Goal: Transaction & Acquisition: Purchase product/service

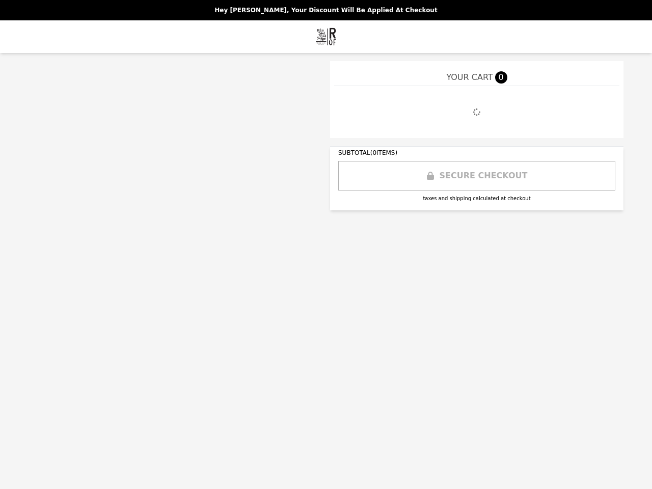
select select "**********"
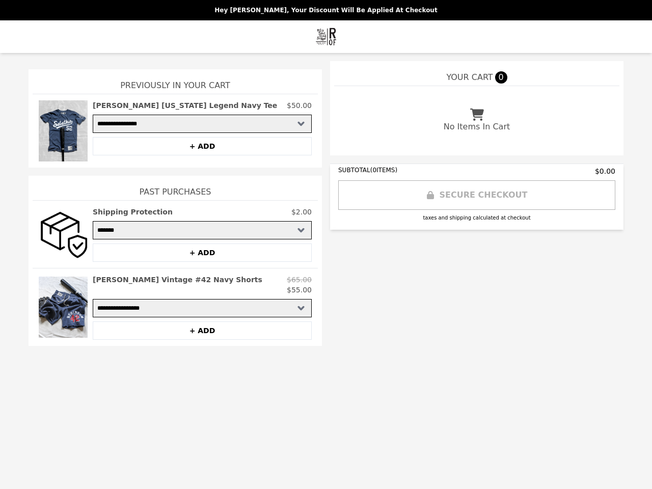
select select "**********"
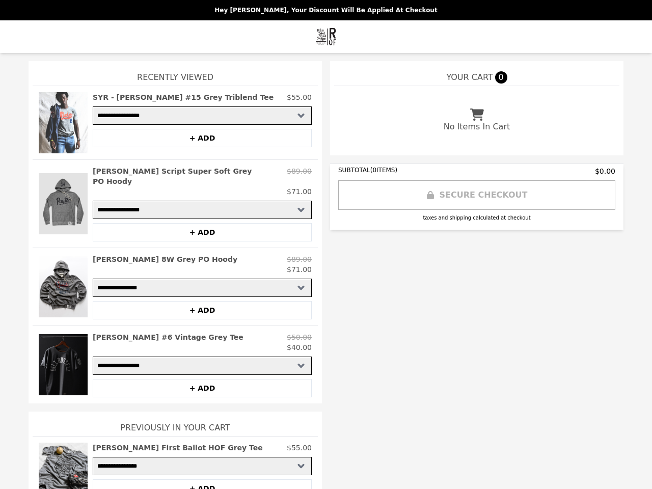
click at [59, 123] on img at bounding box center [63, 122] width 49 height 61
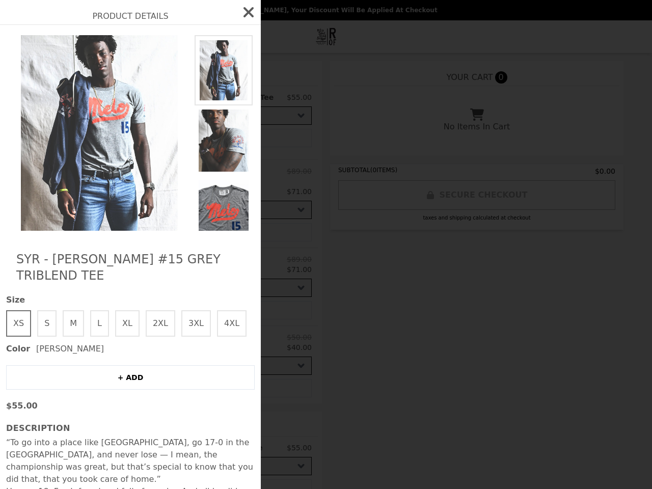
click at [198, 138] on div "Product Details SYR - [PERSON_NAME] #15 Grey Triblend Tee Size XS S M L XL 2XL …" at bounding box center [326, 244] width 652 height 489
click at [59, 199] on img at bounding box center [99, 133] width 187 height 196
click at [198, 176] on img at bounding box center [224, 211] width 58 height 71
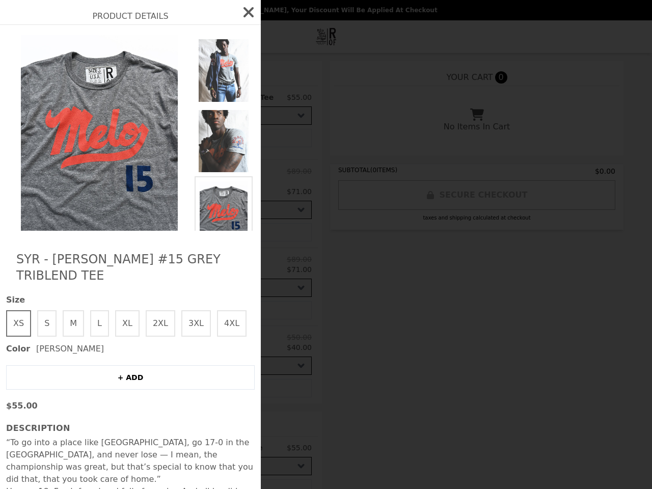
click at [198, 247] on img at bounding box center [224, 282] width 58 height 71
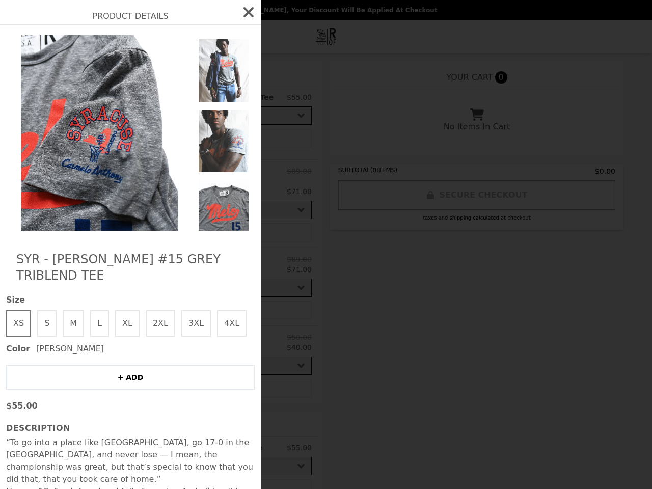
click at [59, 277] on div "Product Details SYR - [PERSON_NAME] #15 Grey Triblend Tee Size XS S M L XL 2XL …" at bounding box center [326, 244] width 652 height 489
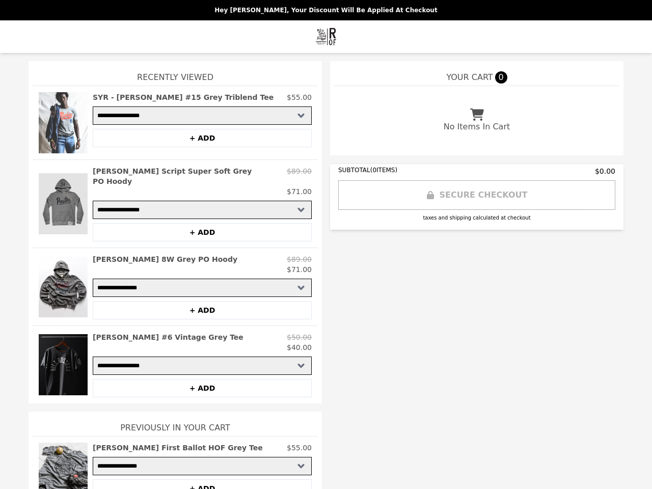
click at [198, 265] on div "$71.00" at bounding box center [202, 270] width 219 height 10
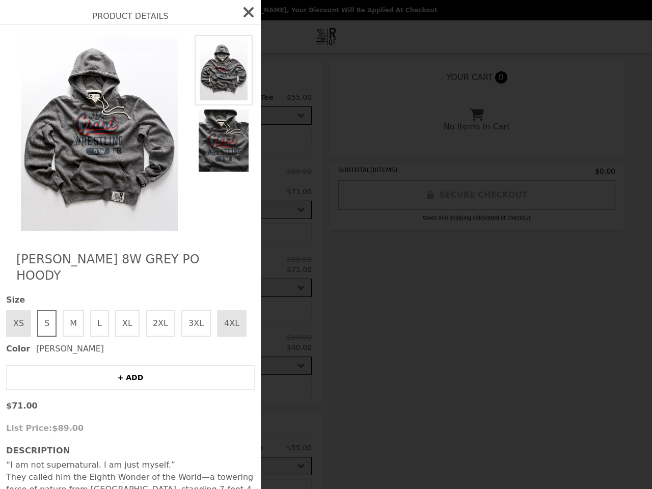
click at [198, 300] on div "Product Details [PERSON_NAME] 8W Grey PO Hoody Size XS S M L XL 2XL 3XL 4XL Col…" at bounding box center [326, 244] width 652 height 489
click at [59, 355] on div "Color [PERSON_NAME]" at bounding box center [130, 349] width 249 height 12
